Goal: Connect with others: Connect with others

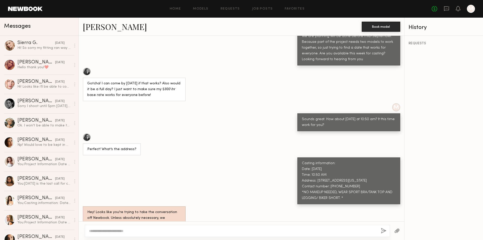
scroll to position [324, 0]
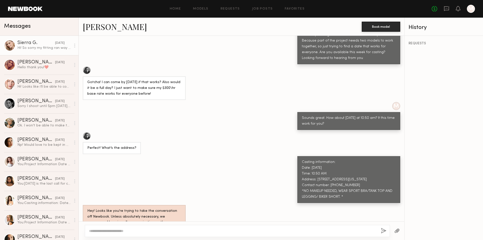
click at [36, 46] on div "Sierra G." at bounding box center [36, 42] width 38 height 5
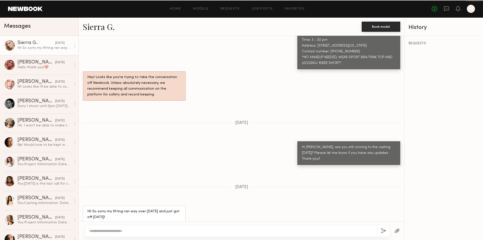
scroll to position [306, 0]
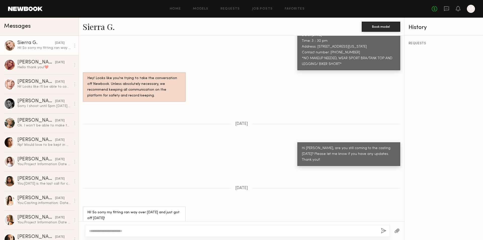
click at [23, 44] on div "Sierra G." at bounding box center [36, 42] width 38 height 5
click at [92, 29] on link "Sierra G." at bounding box center [99, 26] width 32 height 11
